Goal: Register for event/course

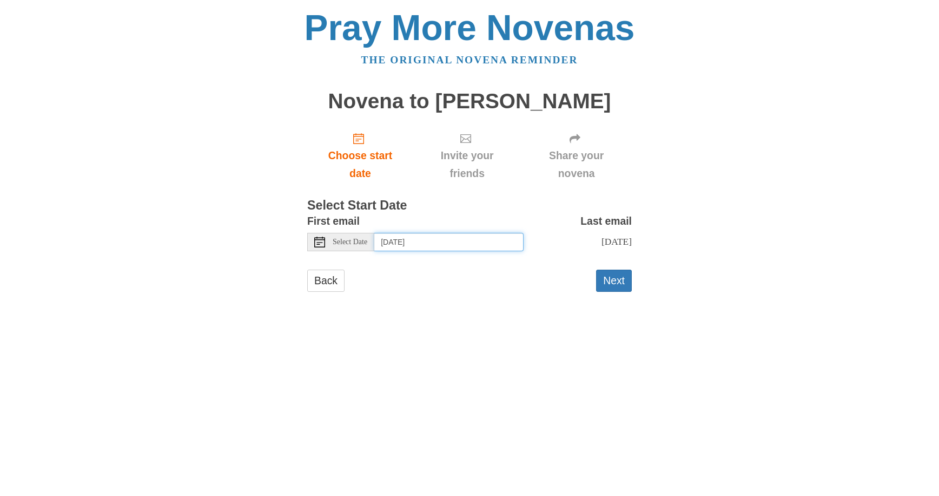
click at [436, 242] on input "Thursday, September 18th" at bounding box center [448, 242] width 149 height 18
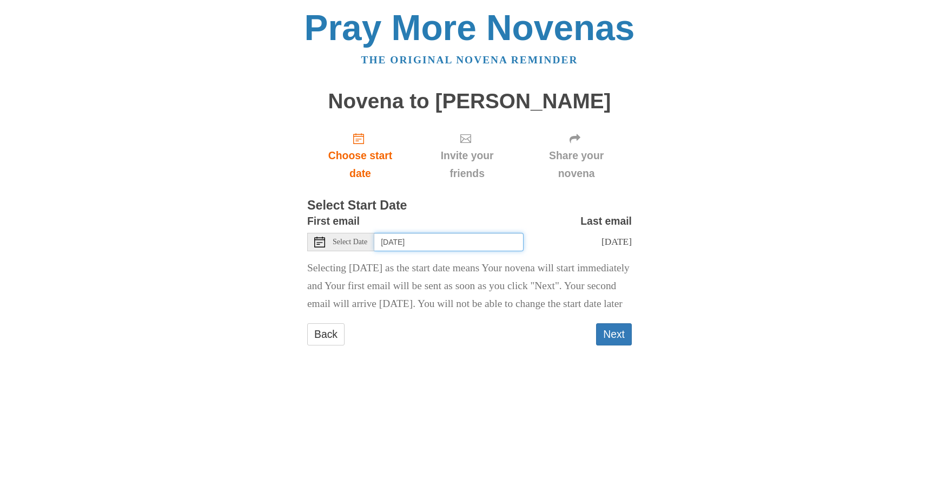
click at [406, 243] on input "Wednesday, September 17th" at bounding box center [448, 242] width 149 height 18
click at [463, 246] on input "Monday, September 15th" at bounding box center [448, 242] width 149 height 18
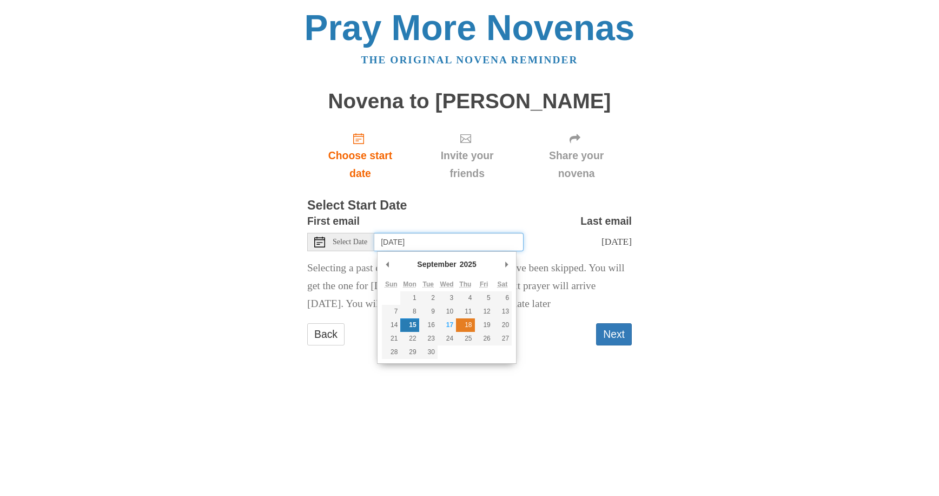
type input "Thursday, September 18th"
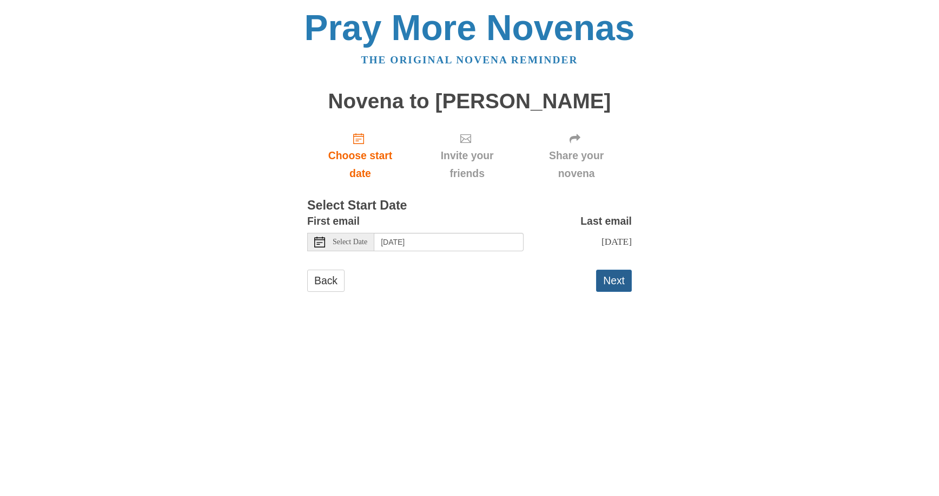
click at [625, 292] on button "Next" at bounding box center [614, 280] width 36 height 22
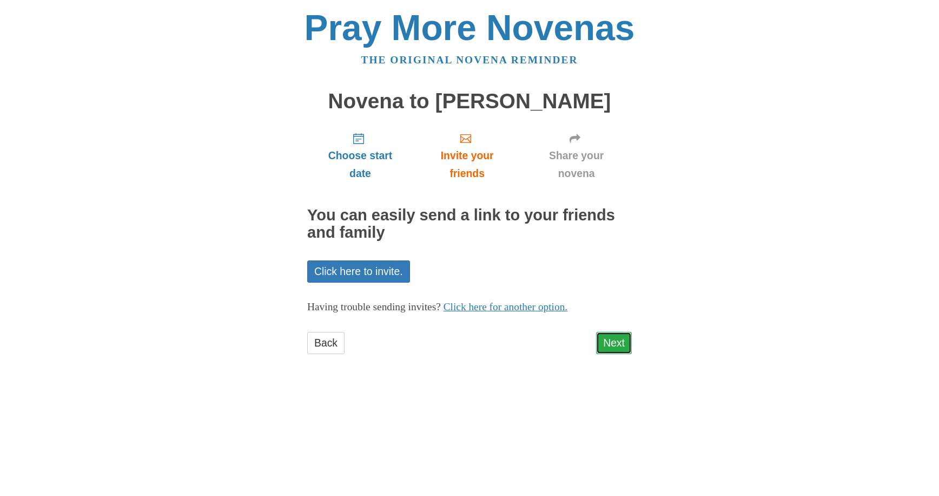
click at [606, 344] on link "Next" at bounding box center [614, 343] width 36 height 22
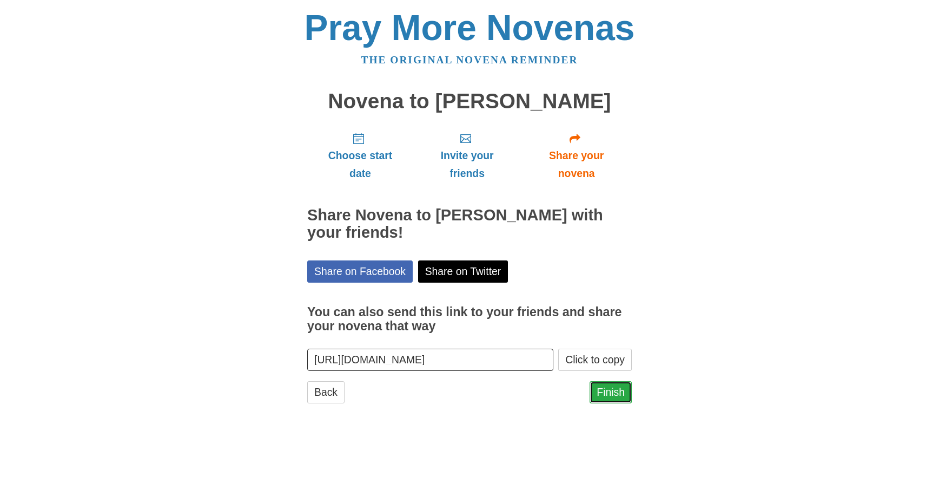
click at [617, 393] on link "Finish" at bounding box center [611, 392] width 42 height 22
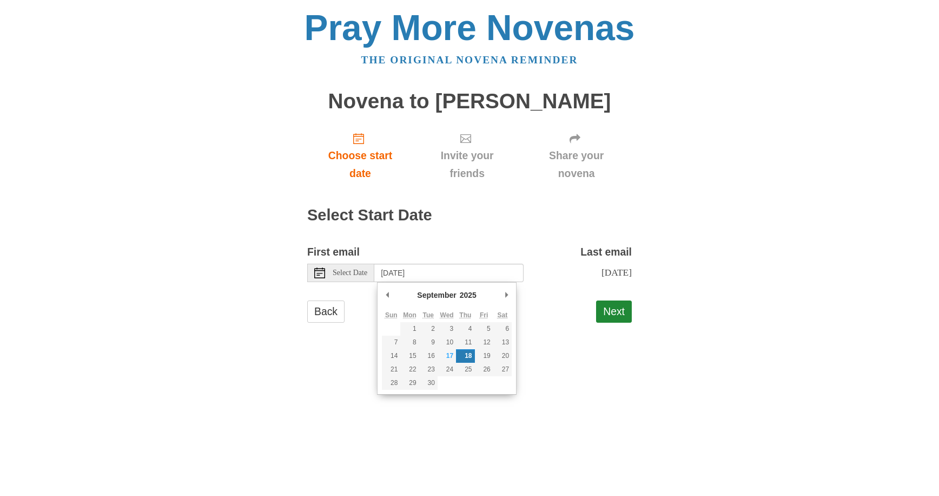
type input "[DATE]"
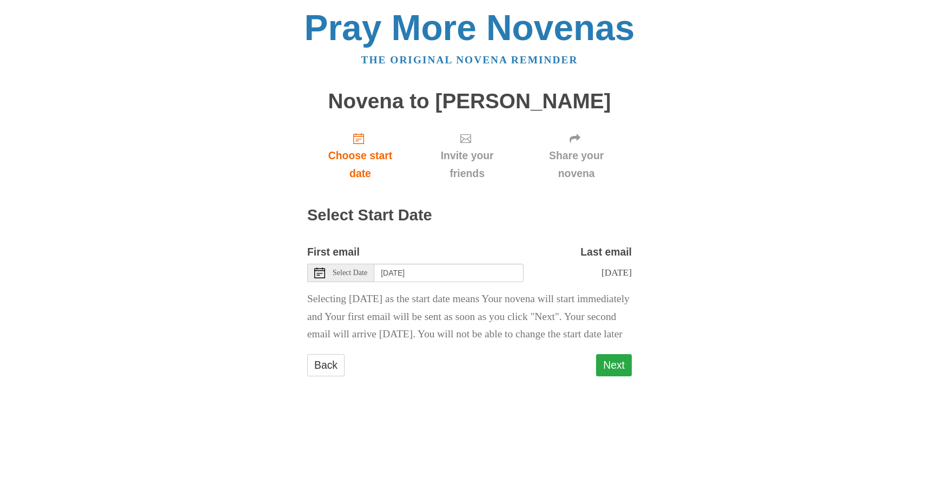
click at [609, 376] on button "Next" at bounding box center [614, 365] width 36 height 22
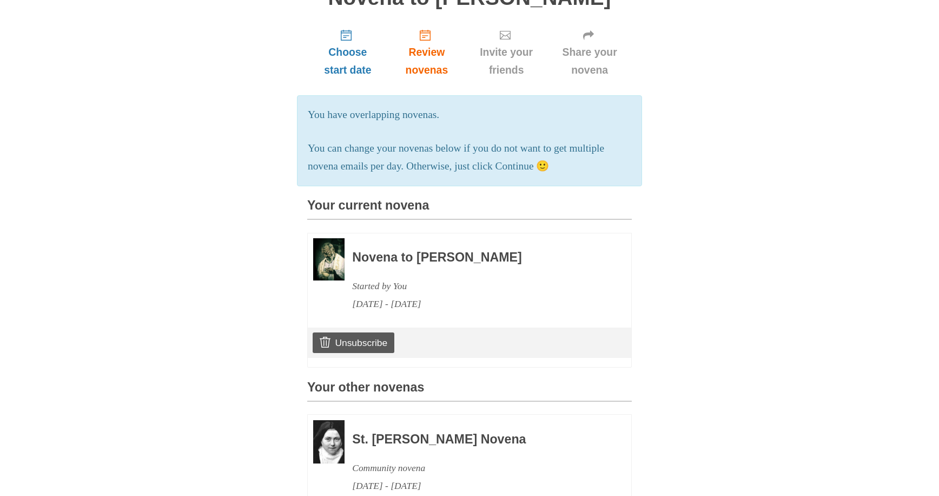
scroll to position [221, 0]
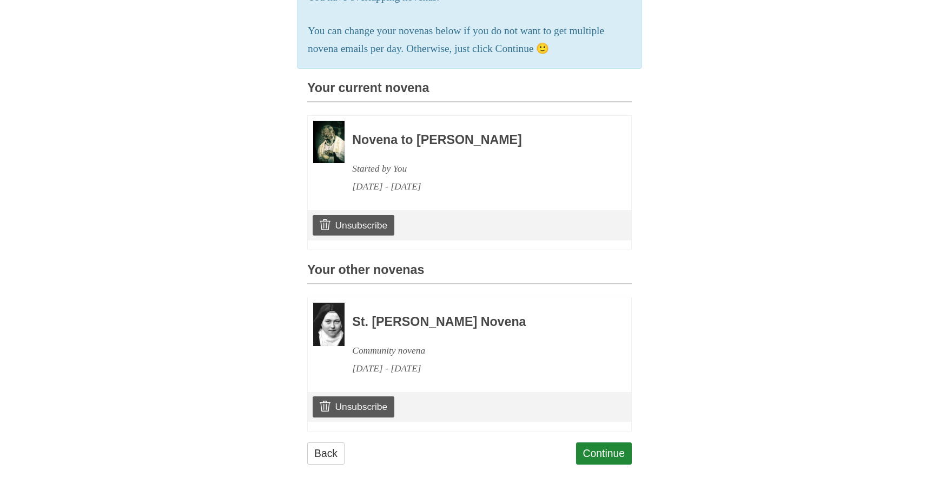
click at [415, 142] on h3 "Novena to [PERSON_NAME]" at bounding box center [477, 140] width 250 height 14
click at [371, 146] on h3 "Novena to [PERSON_NAME]" at bounding box center [477, 140] width 250 height 14
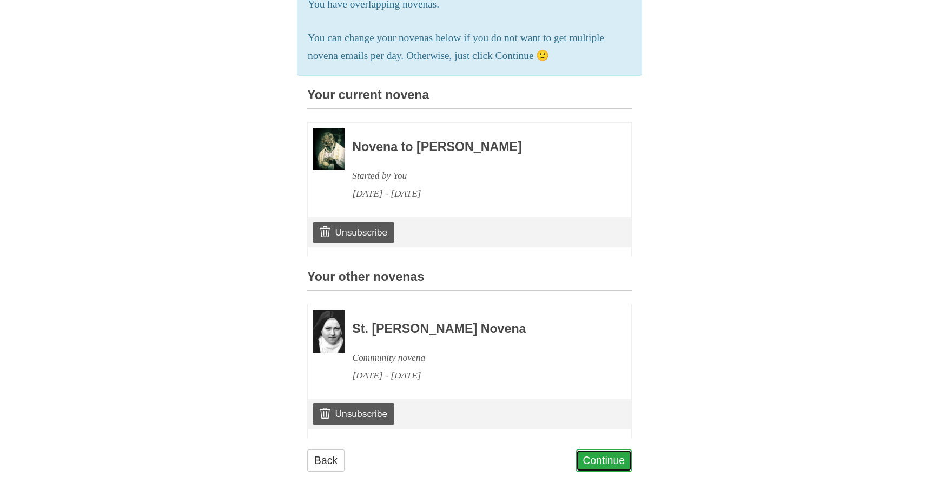
click at [610, 458] on link "Continue" at bounding box center [604, 460] width 56 height 22
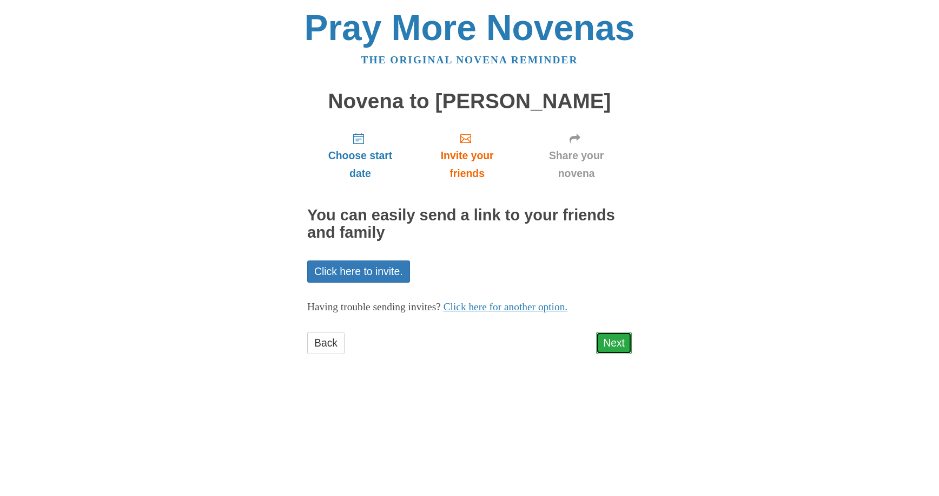
click at [619, 344] on link "Next" at bounding box center [614, 343] width 36 height 22
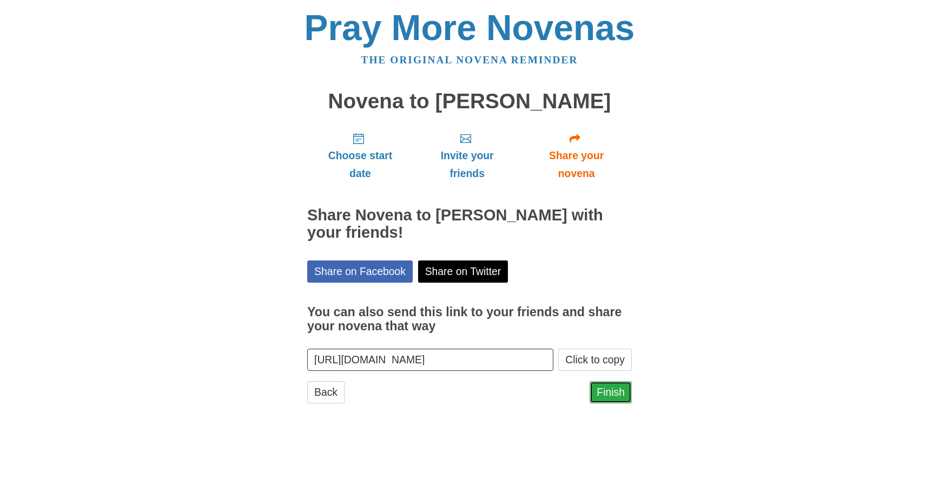
click at [626, 395] on link "Finish" at bounding box center [611, 392] width 42 height 22
